Goal: Transaction & Acquisition: Purchase product/service

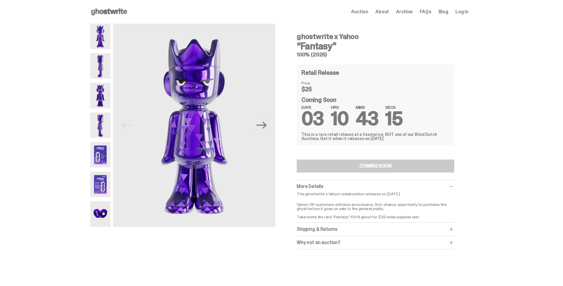
drag, startPoint x: 324, startPoint y: 135, endPoint x: 383, endPoint y: 141, distance: 59.1
click at [383, 141] on div "Retail Release Price $25 Coming Soon DAYS 03 HRS 10 MINS 43 SECS 15 This is a r…" at bounding box center [376, 104] width 158 height 81
click at [369, 135] on div "This is a rare retail release at a fixed price, NOT one of our Blind Dutch Auct…" at bounding box center [376, 136] width 148 height 8
drag, startPoint x: 304, startPoint y: 114, endPoint x: 418, endPoint y: 141, distance: 117.4
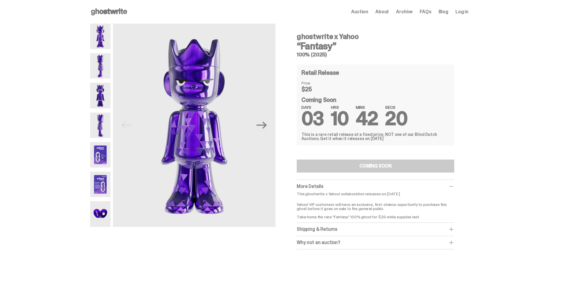
click at [418, 141] on div "Retail Release Price $25 Coming Soon DAYS 03 HRS 10 MINS 42 SECS 20 This is a r…" at bounding box center [376, 104] width 158 height 81
drag, startPoint x: 356, startPoint y: 127, endPoint x: 299, endPoint y: 25, distance: 116.5
click at [299, 25] on div "ghostwrite x Yahoo “Fantasy” 100% (2025) Retail Release Price $25 Coming Soon D…" at bounding box center [376, 137] width 186 height 226
click at [297, 28] on div "ghostwrite x Yahoo “Fantasy” 100% (2025) Retail Release Price $25 Coming Soon D…" at bounding box center [376, 137] width 186 height 226
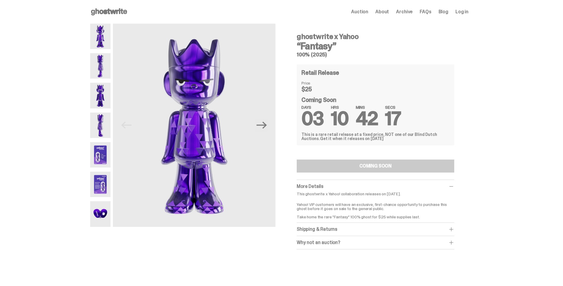
drag, startPoint x: 296, startPoint y: 31, endPoint x: 390, endPoint y: 144, distance: 146.9
click at [390, 144] on div "ghostwrite x Yahoo “Fantasy” 100% (2025) Retail Release Price $25 Coming Soon D…" at bounding box center [376, 137] width 186 height 226
click at [390, 144] on div "Retail Release Price $25 Coming Soon DAYS 03 HRS 10 MINS 42 SECS 17 This is a r…" at bounding box center [376, 104] width 158 height 81
drag, startPoint x: 384, startPoint y: 141, endPoint x: 288, endPoint y: 36, distance: 142.5
click at [288, 36] on div "ghostwrite x Yahoo “Fantasy” 100% (2025) Retail Release Price $25 Coming Soon D…" at bounding box center [376, 137] width 186 height 226
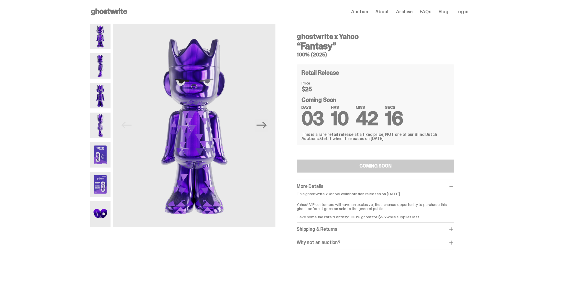
click at [288, 36] on div "ghostwrite x Yahoo “Fantasy” 100% (2025) Retail Release Price $25 Coming Soon D…" at bounding box center [376, 137] width 186 height 226
drag, startPoint x: 291, startPoint y: 36, endPoint x: 386, endPoint y: 147, distance: 146.2
click at [386, 147] on div "ghostwrite x Yahoo “Fantasy” 100% (2025) Retail Release Price $25 Coming Soon D…" at bounding box center [376, 137] width 186 height 226
click at [386, 147] on div "ghostwrite x Yahoo “Fantasy” 100% (2025) Retail Release Price $25 Coming Soon D…" at bounding box center [376, 138] width 158 height 221
click at [460, 82] on div "ghostwrite x Yahoo “Fantasy” 100% (2025) Retail Release Price $25 Coming Soon D…" at bounding box center [376, 137] width 186 height 226
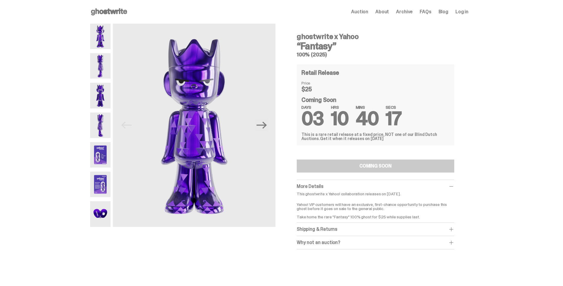
click at [435, 43] on h3 "“Fantasy”" at bounding box center [376, 45] width 158 height 9
click at [396, 120] on span "16" at bounding box center [395, 118] width 18 height 25
click at [307, 119] on span "03" at bounding box center [313, 118] width 22 height 25
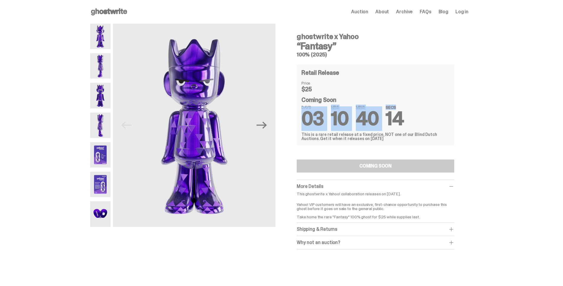
drag, startPoint x: 305, startPoint y: 119, endPoint x: 412, endPoint y: 118, distance: 106.4
click at [412, 118] on div "DAYS 03 HRS 10 MINS 40 SECS 14" at bounding box center [376, 116] width 148 height 23
copy div "03 HRS 10 MINS 40 SECS"
click at [369, 119] on span "40" at bounding box center [367, 118] width 23 height 25
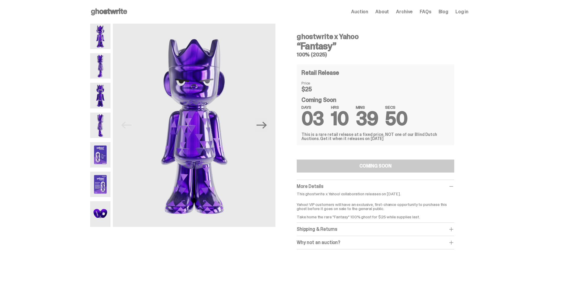
click at [329, 112] on div "DAYS 03 HRS 10 MINS 39 SECS 50" at bounding box center [376, 116] width 148 height 23
click at [329, 112] on div "DAYS 03 HRS 10 MINS 39 SECS 49" at bounding box center [376, 116] width 148 height 23
click at [328, 115] on div "DAYS 03 HRS 10 MINS 39 SECS 49" at bounding box center [376, 116] width 148 height 23
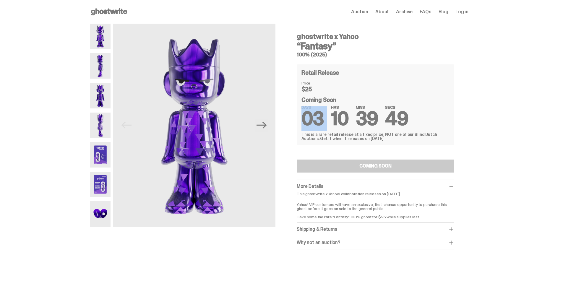
click at [328, 115] on div "DAYS 03 HRS 10 MINS 39 SECS 49" at bounding box center [376, 116] width 148 height 23
click at [328, 115] on div "DAYS 03 HRS 10 MINS 39 SECS 48" at bounding box center [376, 116] width 148 height 23
click at [318, 117] on span "03" at bounding box center [313, 118] width 22 height 25
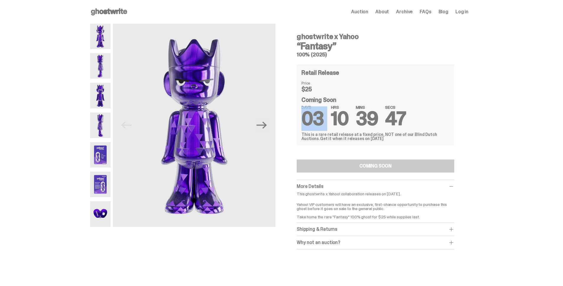
click at [318, 117] on span "03" at bounding box center [313, 118] width 22 height 25
click at [333, 118] on span "10" at bounding box center [340, 118] width 18 height 25
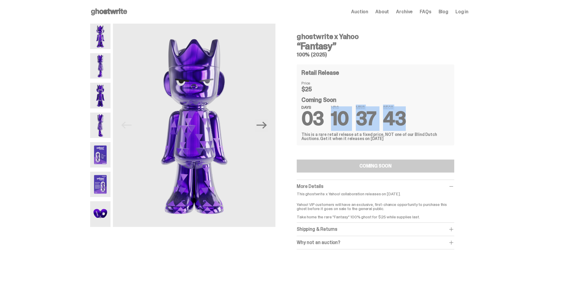
drag, startPoint x: 336, startPoint y: 118, endPoint x: 406, endPoint y: 118, distance: 70.7
click at [406, 118] on div "DAYS 03 HRS 10 MINS 37 SECS 43" at bounding box center [376, 116] width 148 height 23
click at [361, 113] on span "37" at bounding box center [366, 118] width 20 height 25
click at [378, 111] on span "34" at bounding box center [367, 118] width 23 height 25
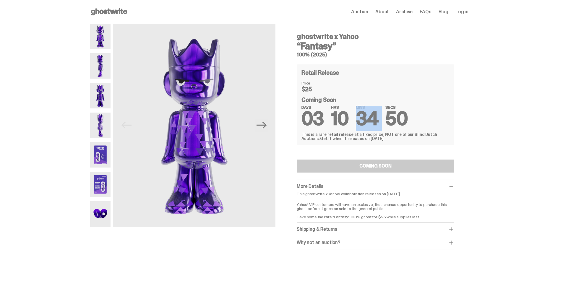
click at [378, 111] on span "34" at bounding box center [367, 118] width 23 height 25
click at [364, 121] on span "34" at bounding box center [367, 118] width 23 height 25
